Goal: Task Accomplishment & Management: Manage account settings

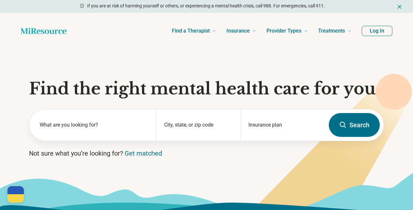
click at [371, 36] on button "Log In" at bounding box center [377, 31] width 31 height 10
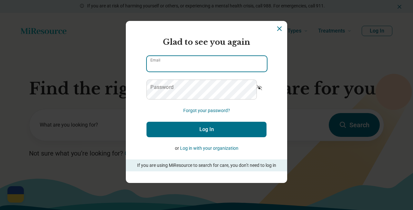
type input "**********"
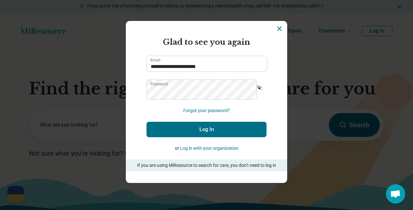
click at [189, 137] on button "Log In" at bounding box center [207, 129] width 120 height 15
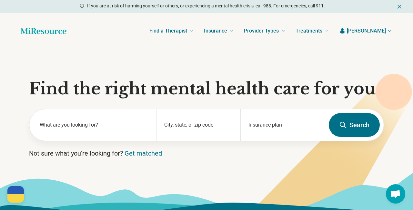
click at [380, 35] on span "Tammy" at bounding box center [366, 31] width 39 height 8
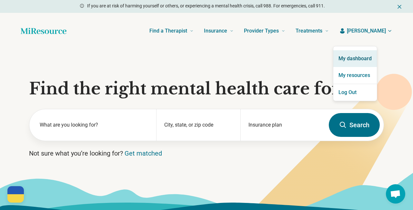
click at [357, 57] on link "My dashboard" at bounding box center [355, 58] width 44 height 17
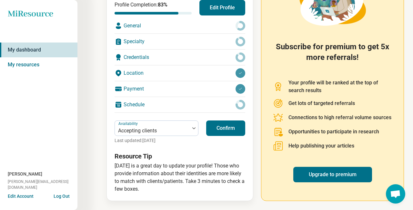
scroll to position [218, 0]
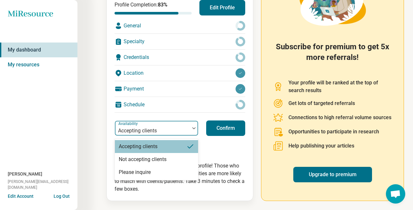
click at [186, 121] on div "Accepting clients" at bounding box center [152, 128] width 75 height 14
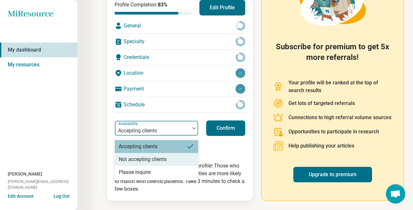
click at [167, 156] on div "Not accepting clients" at bounding box center [143, 160] width 48 height 8
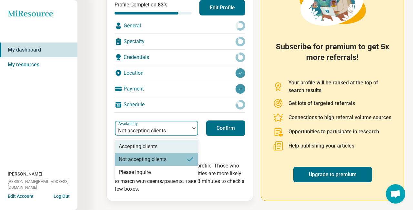
click at [184, 121] on div "Not accepting clients" at bounding box center [152, 128] width 75 height 14
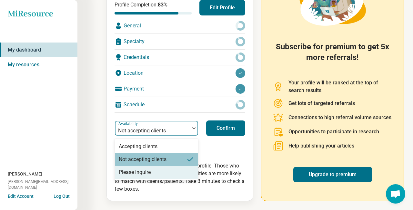
click at [151, 177] on div "Please inquire" at bounding box center [135, 173] width 32 height 8
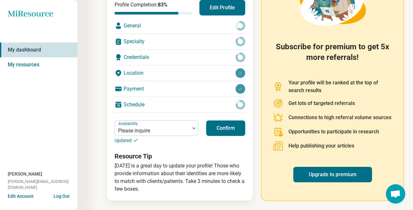
click at [231, 121] on button "Confirm" at bounding box center [225, 128] width 39 height 15
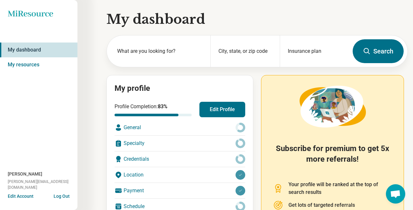
click at [70, 193] on button "Log Out" at bounding box center [62, 195] width 16 height 5
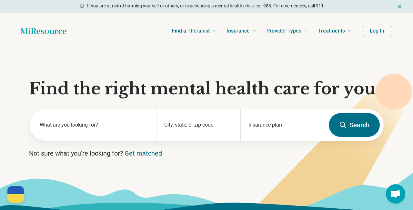
click at [371, 36] on button "Log In" at bounding box center [377, 31] width 31 height 10
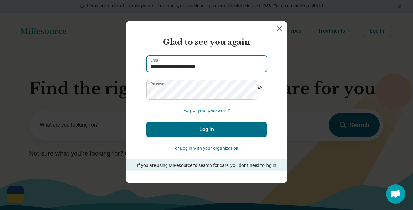
click at [165, 72] on input "**********" at bounding box center [207, 63] width 120 height 15
type input "**********"
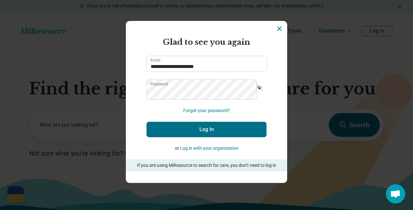
click at [256, 91] on icon "Show password" at bounding box center [259, 88] width 6 height 6
click at [199, 137] on button "Log In" at bounding box center [207, 129] width 120 height 15
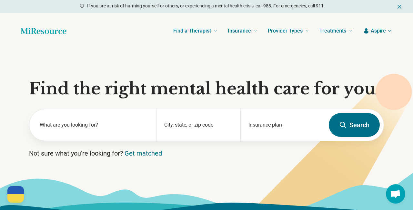
click at [387, 34] on icon "button" at bounding box center [389, 30] width 5 height 5
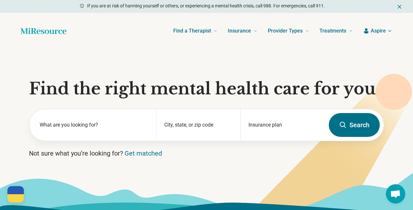
click at [373, 35] on span "Aspire" at bounding box center [378, 31] width 15 height 8
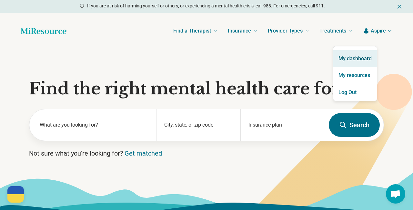
click at [352, 65] on link "My dashboard" at bounding box center [355, 58] width 44 height 17
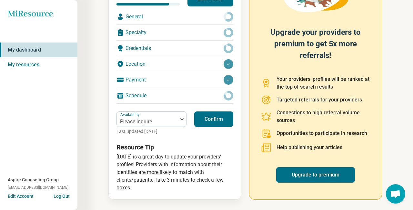
scroll to position [196, 0]
click at [47, 72] on link "My resources" at bounding box center [38, 64] width 77 height 15
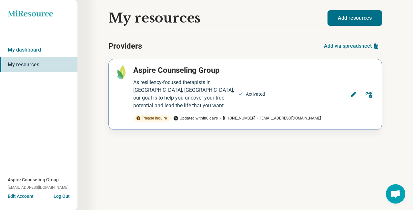
click at [346, 102] on button "Edit" at bounding box center [353, 94] width 15 height 15
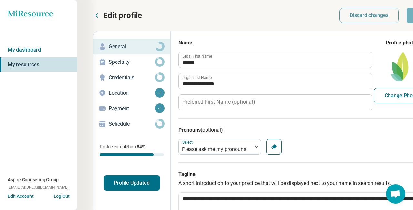
click at [136, 113] on p "Payment" at bounding box center [132, 109] width 46 height 8
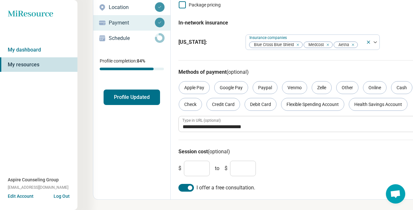
scroll to position [174, 0]
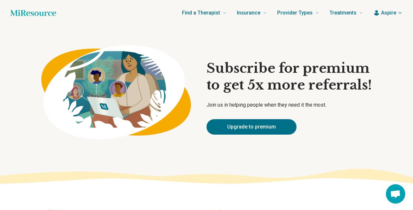
click at [391, 17] on span "Aspire" at bounding box center [388, 13] width 15 height 8
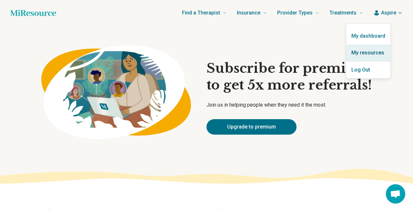
click at [363, 60] on link "My resources" at bounding box center [368, 53] width 44 height 17
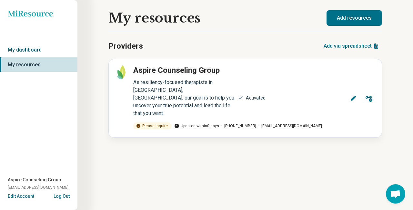
click at [50, 57] on link "My dashboard" at bounding box center [38, 50] width 77 height 15
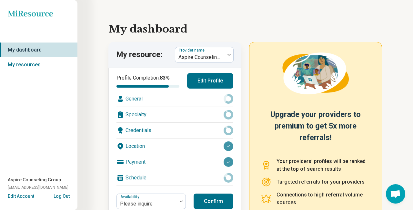
click at [39, 16] on icon at bounding box center [30, 13] width 45 height 6
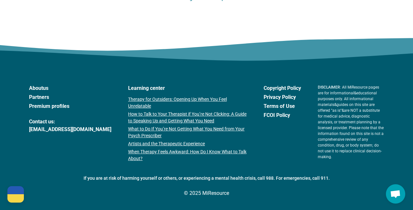
scroll to position [1434, 0]
